Goal: Transaction & Acquisition: Book appointment/travel/reservation

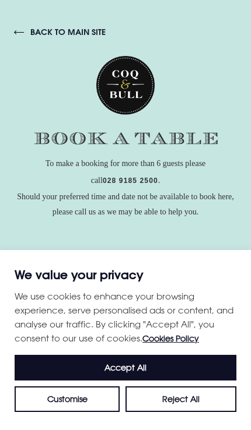
scroll to position [332, 0]
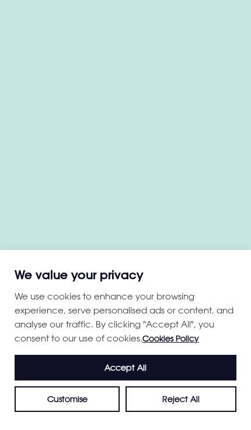
click at [156, 371] on button "Accept All" at bounding box center [125, 368] width 221 height 26
checkbox input "true"
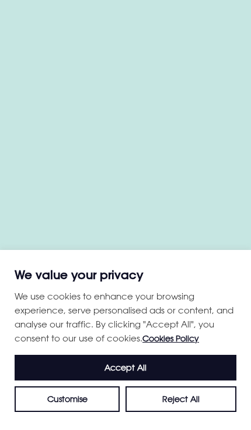
checkbox input "true"
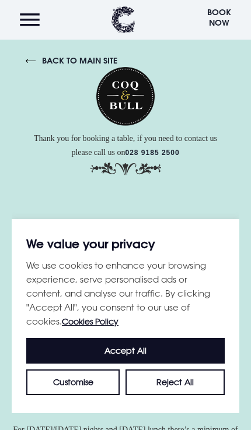
scroll to position [0, 0]
click at [149, 349] on button "Accept All" at bounding box center [125, 351] width 198 height 26
checkbox input "true"
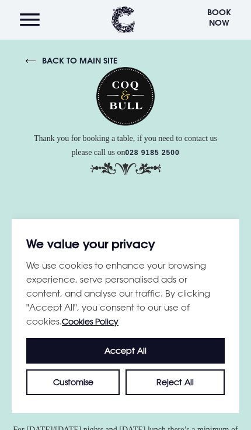
checkbox input "true"
